Goal: Communication & Community: Ask a question

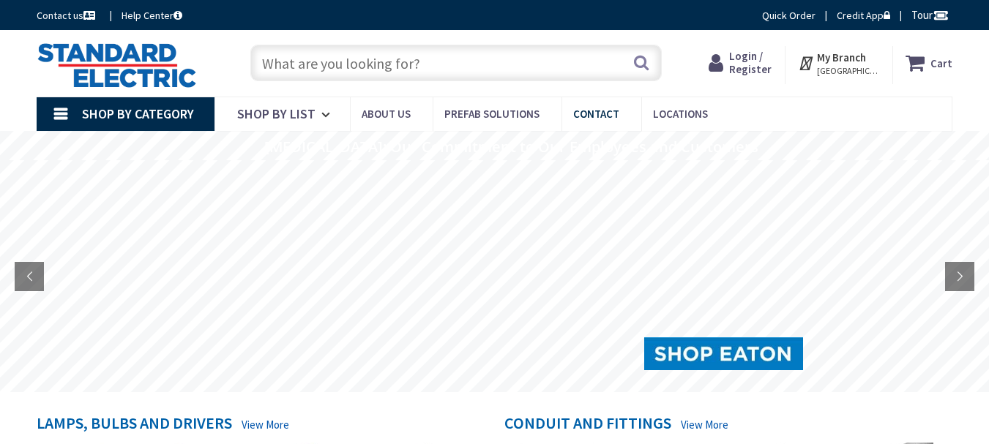
click at [600, 112] on span "Contact" at bounding box center [596, 114] width 46 height 14
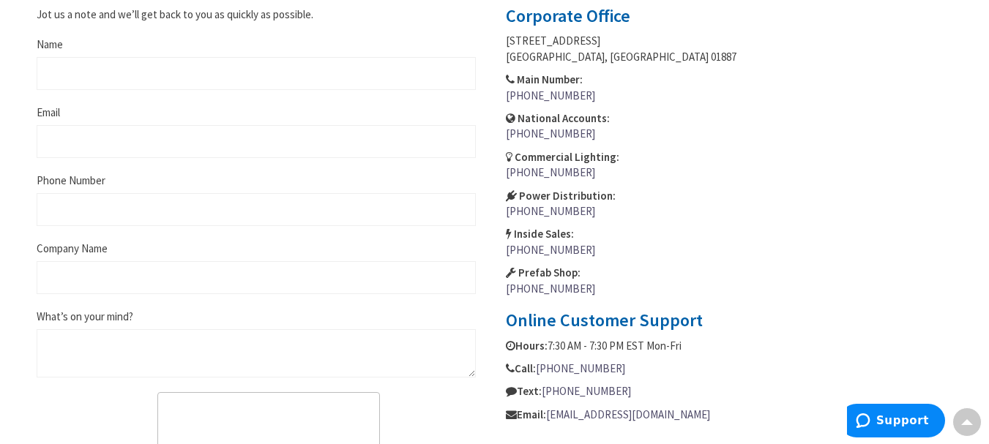
click at [116, 71] on input "Name" at bounding box center [256, 73] width 439 height 33
type input "Ben Cook"
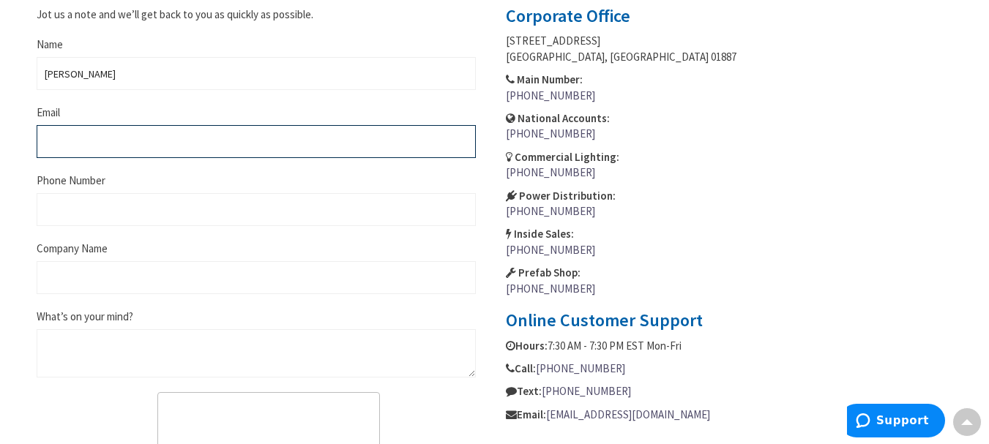
type input "ben@estimationhubinc.com"
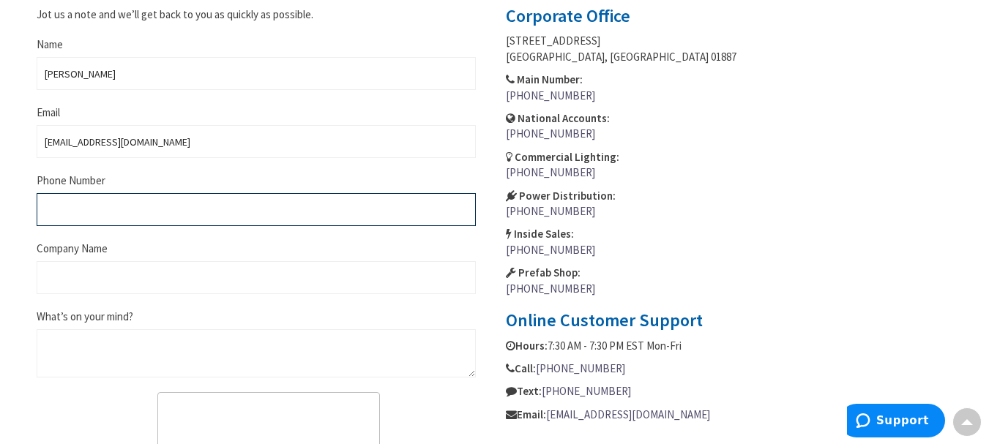
type input "2815099327"
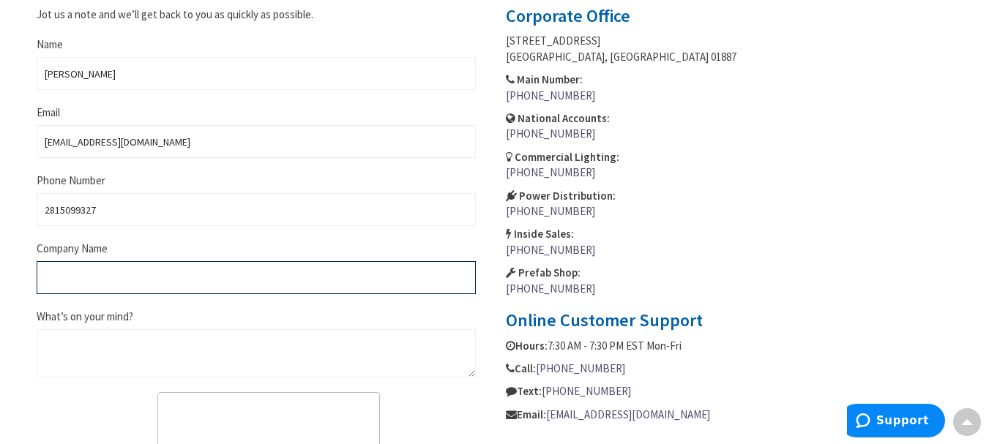
type input "Estimation Hub Inc"
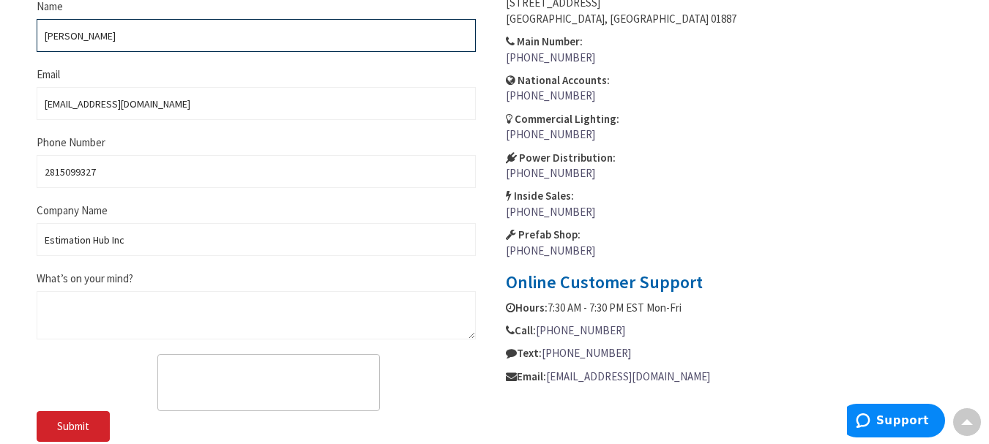
scroll to position [732, 0]
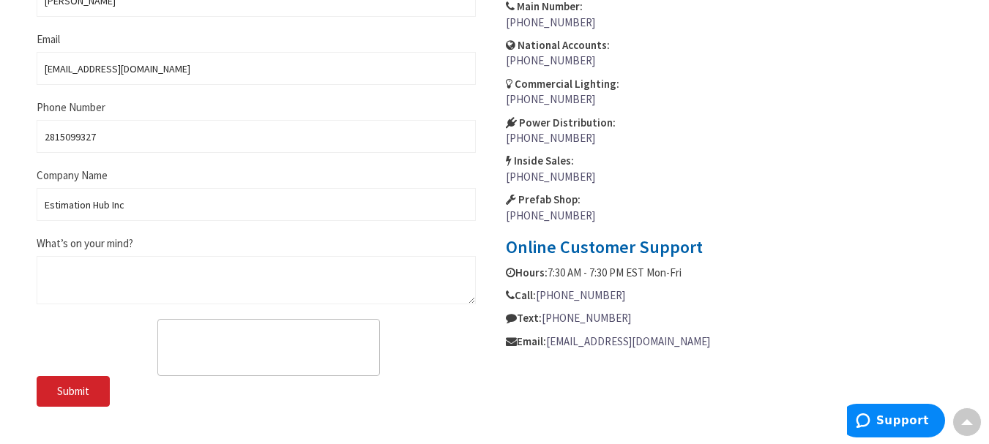
click at [133, 248] on span "What’s on your mind?" at bounding box center [85, 243] width 97 height 14
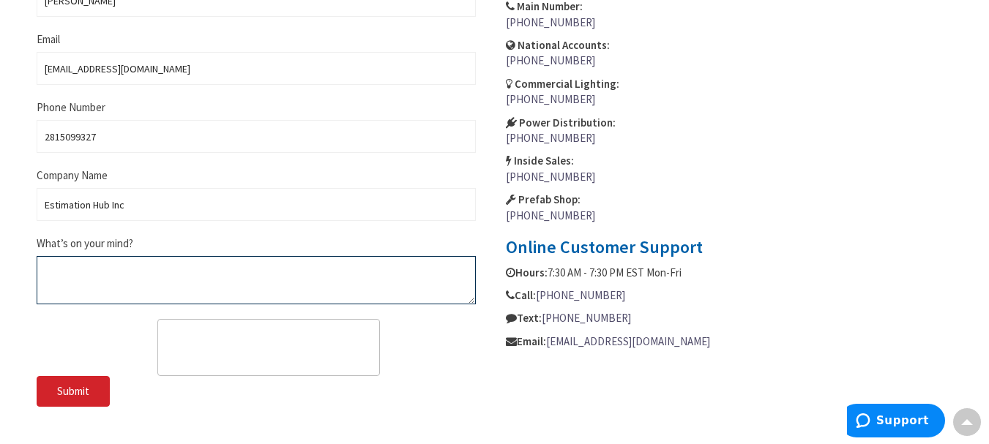
click at [135, 256] on textarea "What’s on your mind?" at bounding box center [256, 280] width 439 height 48
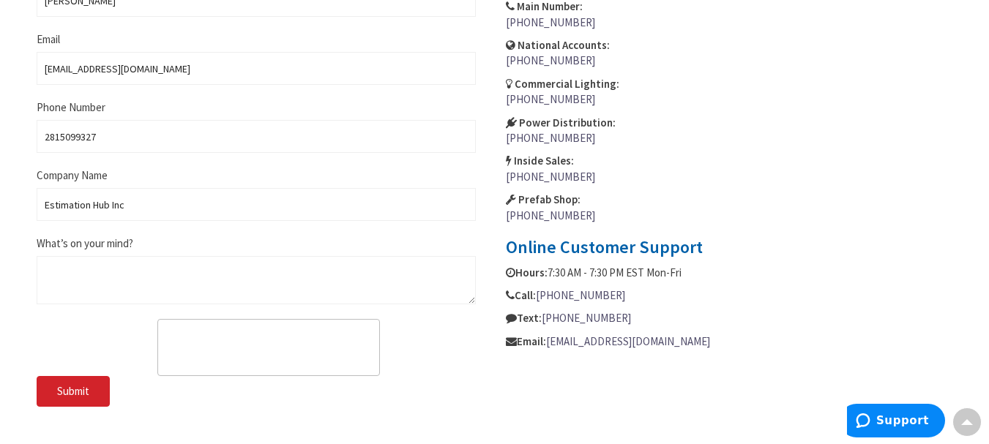
click at [267, 249] on div "What’s on your mind?" at bounding box center [256, 270] width 439 height 69
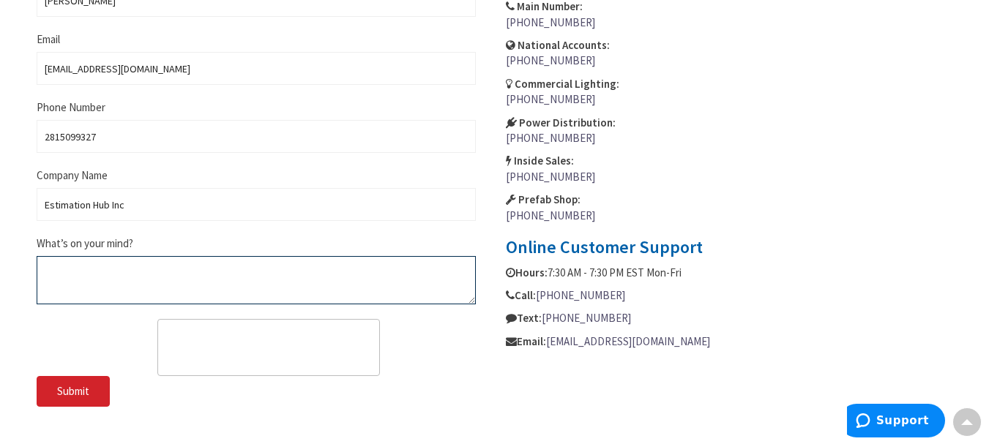
click at [94, 280] on textarea "What’s on your mind?" at bounding box center [256, 280] width 439 height 48
paste textarea "Hello, At Estimation Hub INC, we provide reliable and accurate cost estimating …"
type textarea "Hello, At Estimation Hub INC, we provide reliable and accurate cost estimating …"
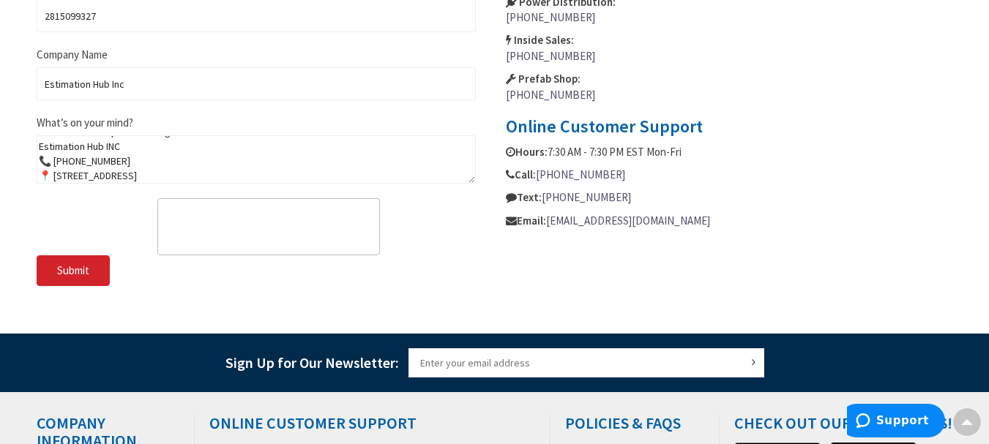
scroll to position [879, 0]
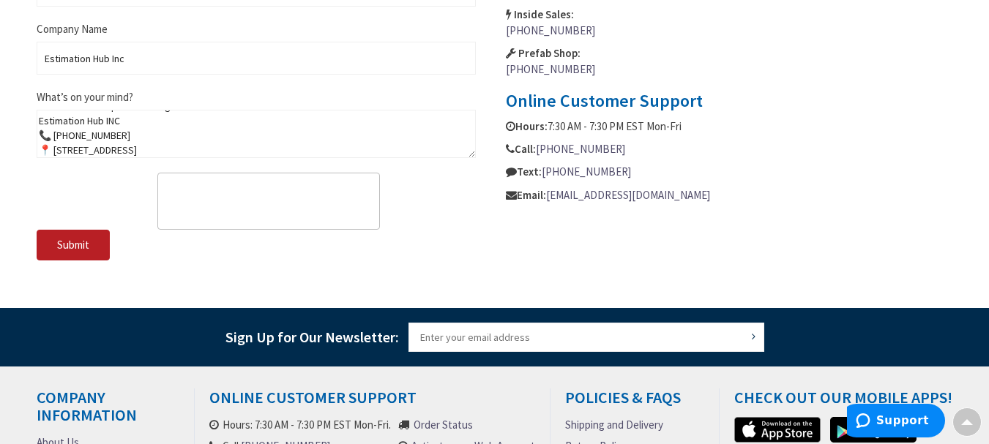
click at [95, 245] on button "Submit" at bounding box center [73, 245] width 73 height 31
